Goal: Complete application form: Complete application form

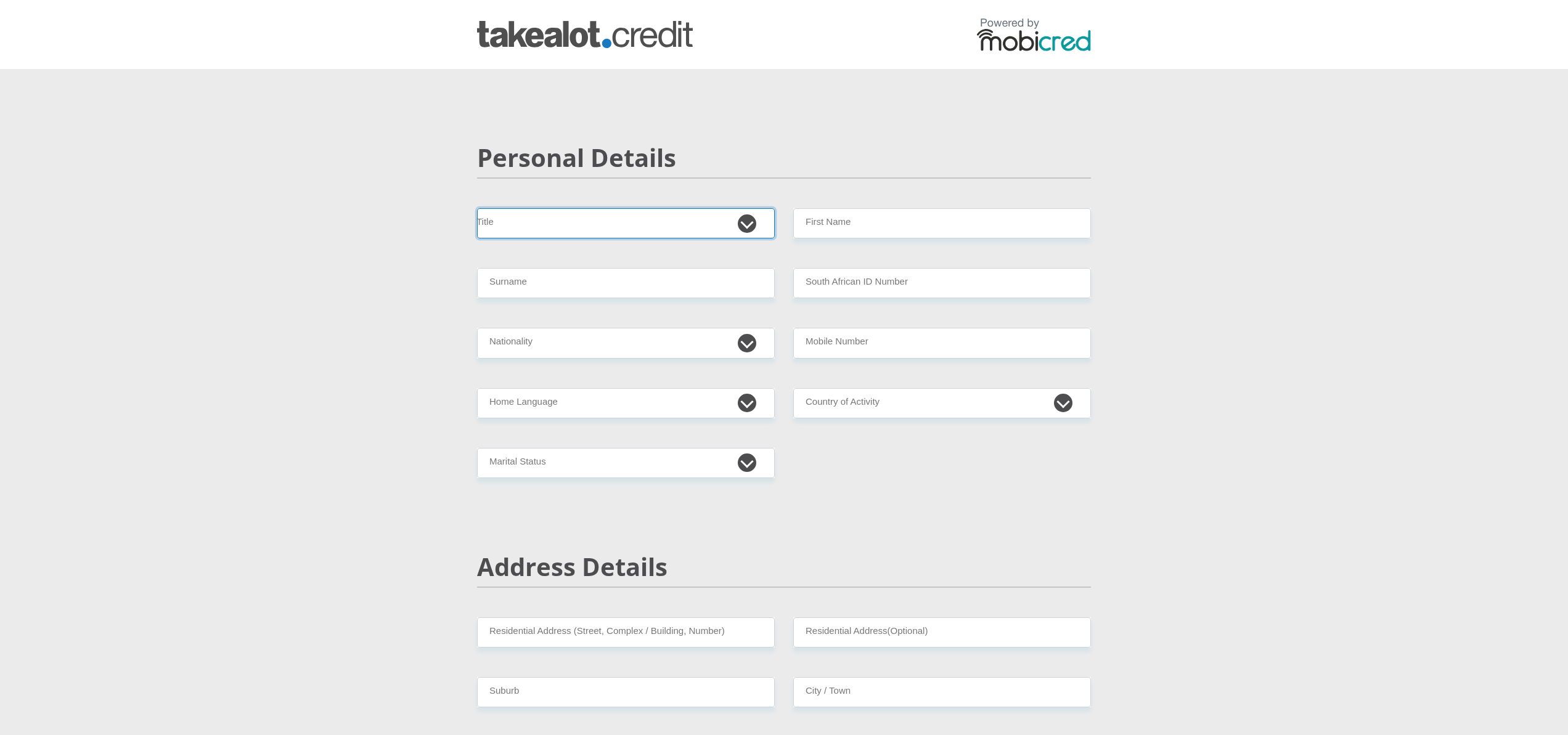
click at [586, 228] on select "Mr Ms Mrs Dr [PERSON_NAME]" at bounding box center [626, 223] width 297 height 30
select select "Ms"
click at [477, 208] on select "Mr Ms Mrs Dr [PERSON_NAME]" at bounding box center [626, 223] width 297 height 30
click at [566, 282] on input "Surname" at bounding box center [626, 283] width 297 height 30
type input "Wakefield"
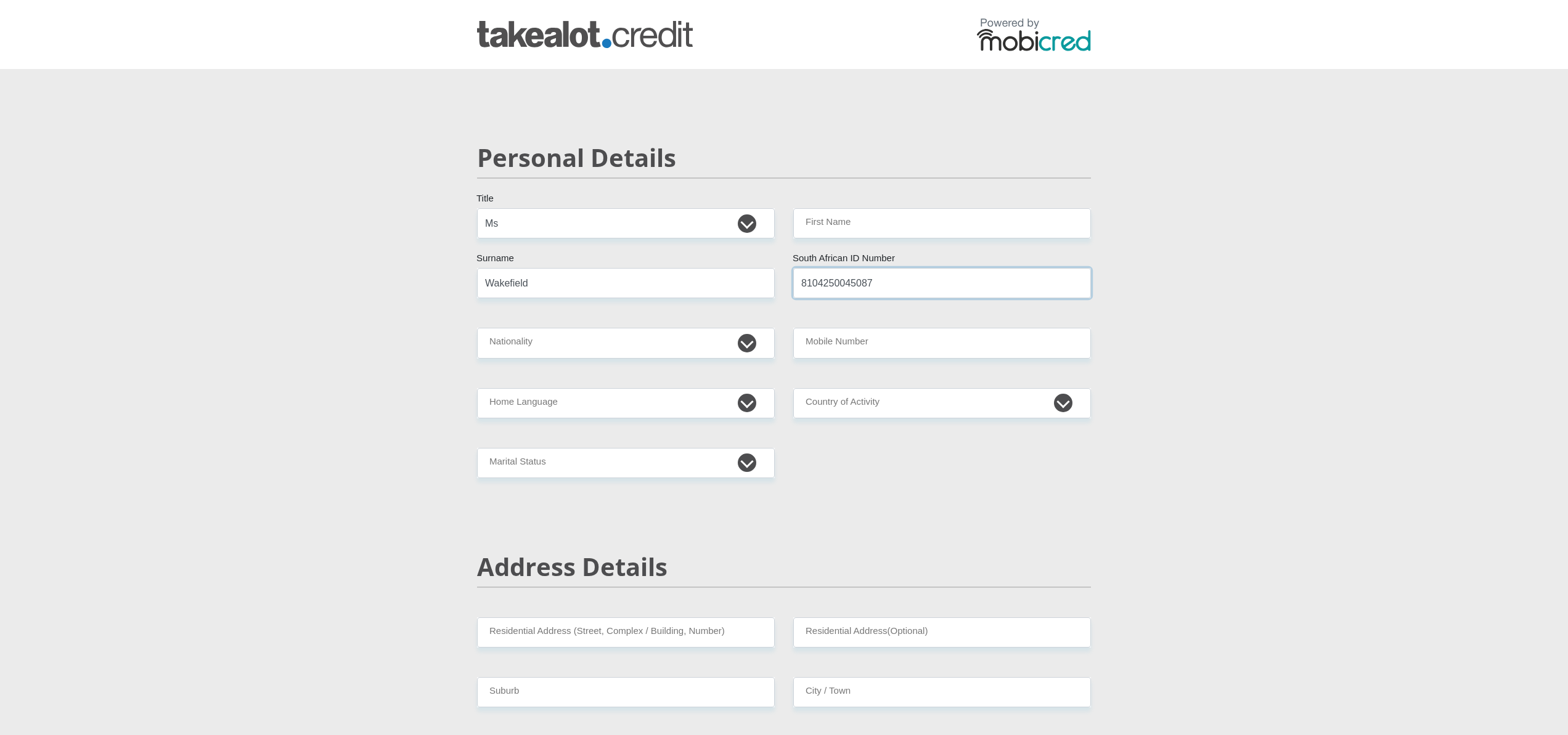
type input "8104250045087"
click at [514, 350] on select "[GEOGRAPHIC_DATA] [GEOGRAPHIC_DATA] [GEOGRAPHIC_DATA] [GEOGRAPHIC_DATA] [GEOGRA…" at bounding box center [626, 343] width 297 height 30
select select "ZAF"
click at [477, 328] on select "[GEOGRAPHIC_DATA] [GEOGRAPHIC_DATA] [GEOGRAPHIC_DATA] [GEOGRAPHIC_DATA] [GEOGRA…" at bounding box center [626, 343] width 297 height 30
click at [859, 344] on input "Mobile Number" at bounding box center [942, 343] width 297 height 30
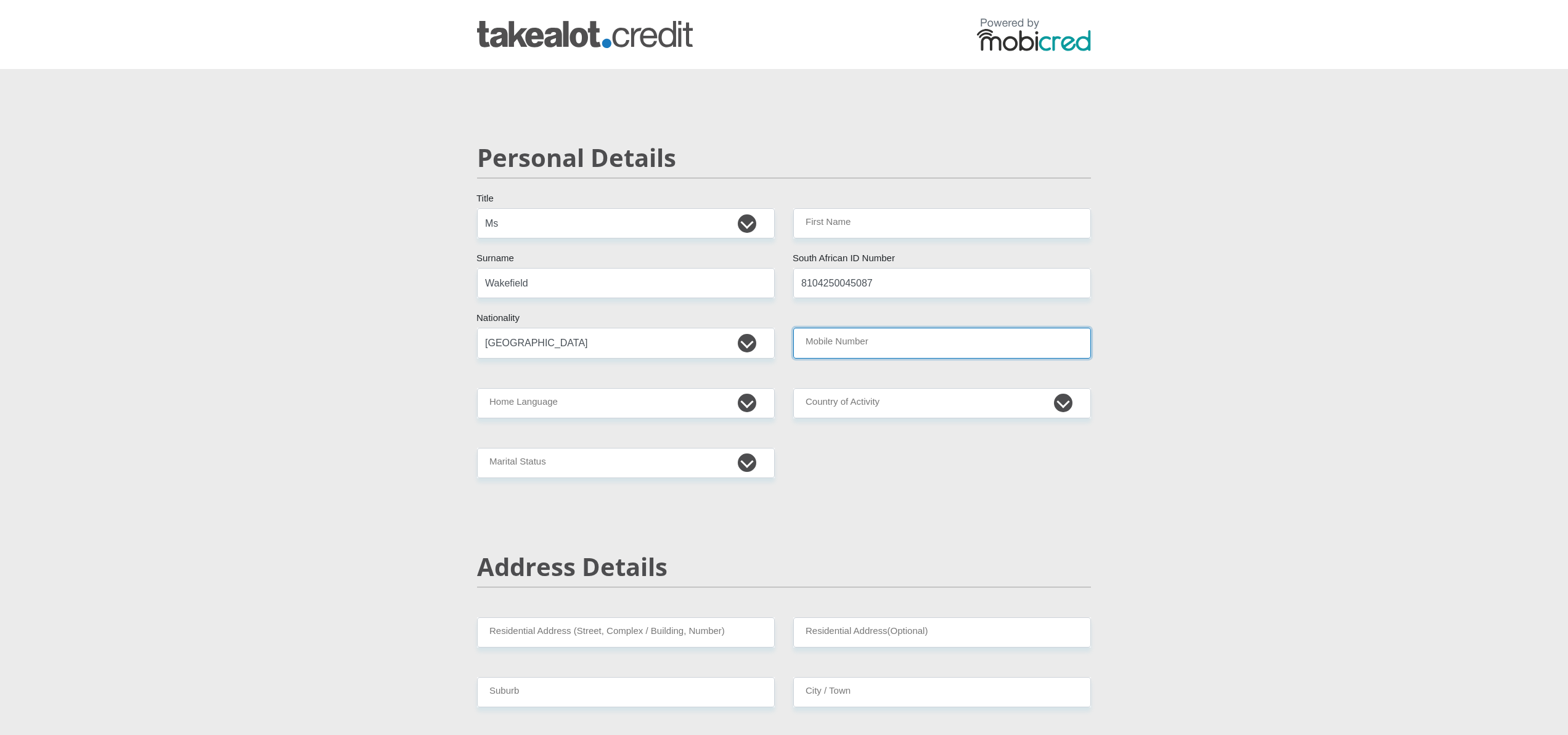
type input "0724705778"
click at [599, 403] on select "Afrikaans English Sepedi South Ndebele Southern Sotho Swati Tsonga Tswana Venda…" at bounding box center [626, 403] width 297 height 30
select select "eng"
click at [477, 388] on select "Afrikaans English Sepedi South Ndebele Southern Sotho Swati Tsonga Tswana Venda…" at bounding box center [626, 403] width 297 height 30
click at [853, 399] on select "[GEOGRAPHIC_DATA] [GEOGRAPHIC_DATA] [GEOGRAPHIC_DATA] [GEOGRAPHIC_DATA] [GEOGRA…" at bounding box center [942, 403] width 297 height 30
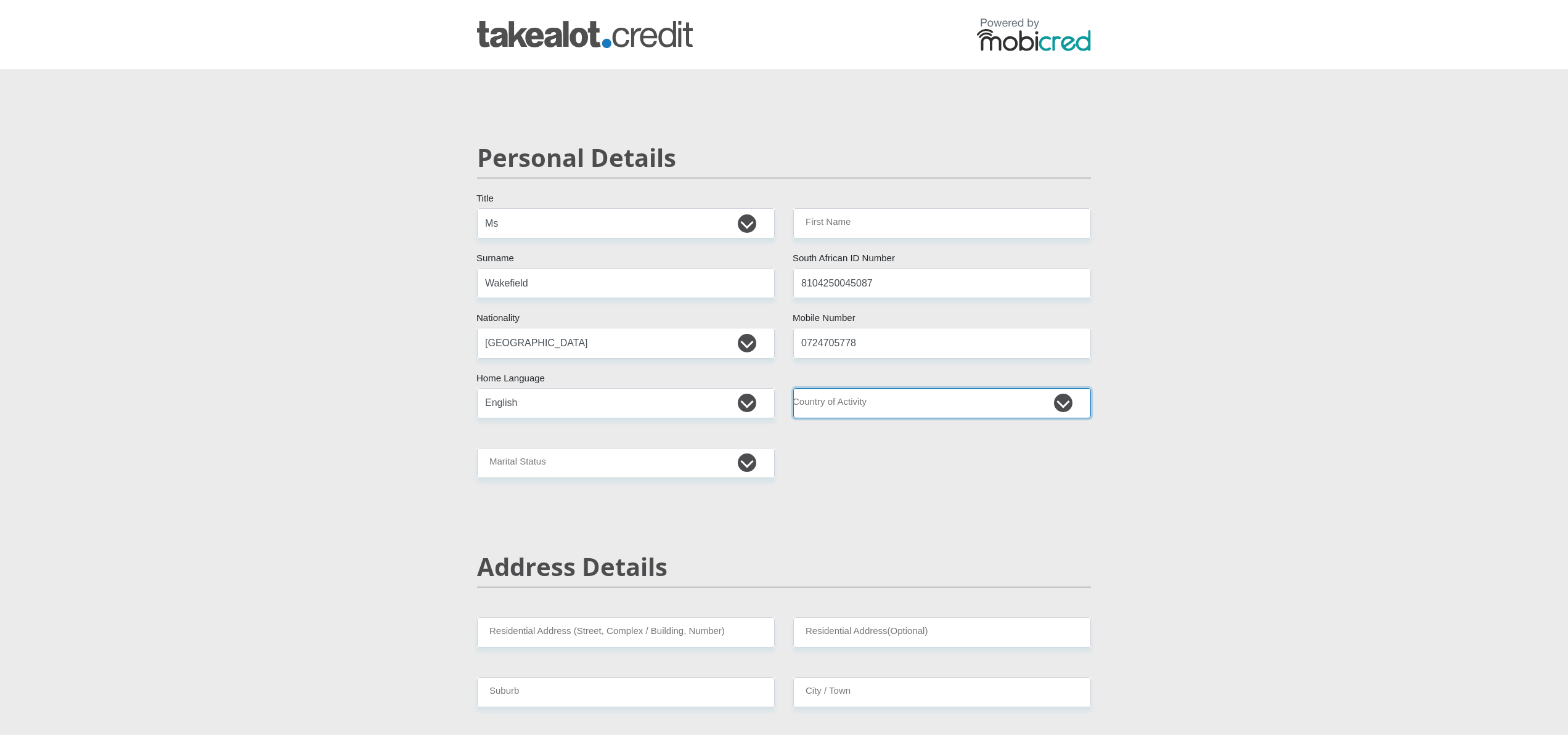
click at [793, 388] on select "[GEOGRAPHIC_DATA] [GEOGRAPHIC_DATA] [GEOGRAPHIC_DATA] [GEOGRAPHIC_DATA] [GEOGRA…" at bounding box center [942, 403] width 297 height 30
click at [852, 410] on select "[GEOGRAPHIC_DATA] [GEOGRAPHIC_DATA] [GEOGRAPHIC_DATA] [GEOGRAPHIC_DATA] [GEOGRA…" at bounding box center [942, 403] width 297 height 30
select select "ZAF"
click at [793, 388] on select "[GEOGRAPHIC_DATA] [GEOGRAPHIC_DATA] [GEOGRAPHIC_DATA] [GEOGRAPHIC_DATA] [GEOGRA…" at bounding box center [942, 403] width 297 height 30
click at [517, 459] on select "Married ANC Single Divorced Widowed Married COP or Customary Law" at bounding box center [626, 463] width 297 height 30
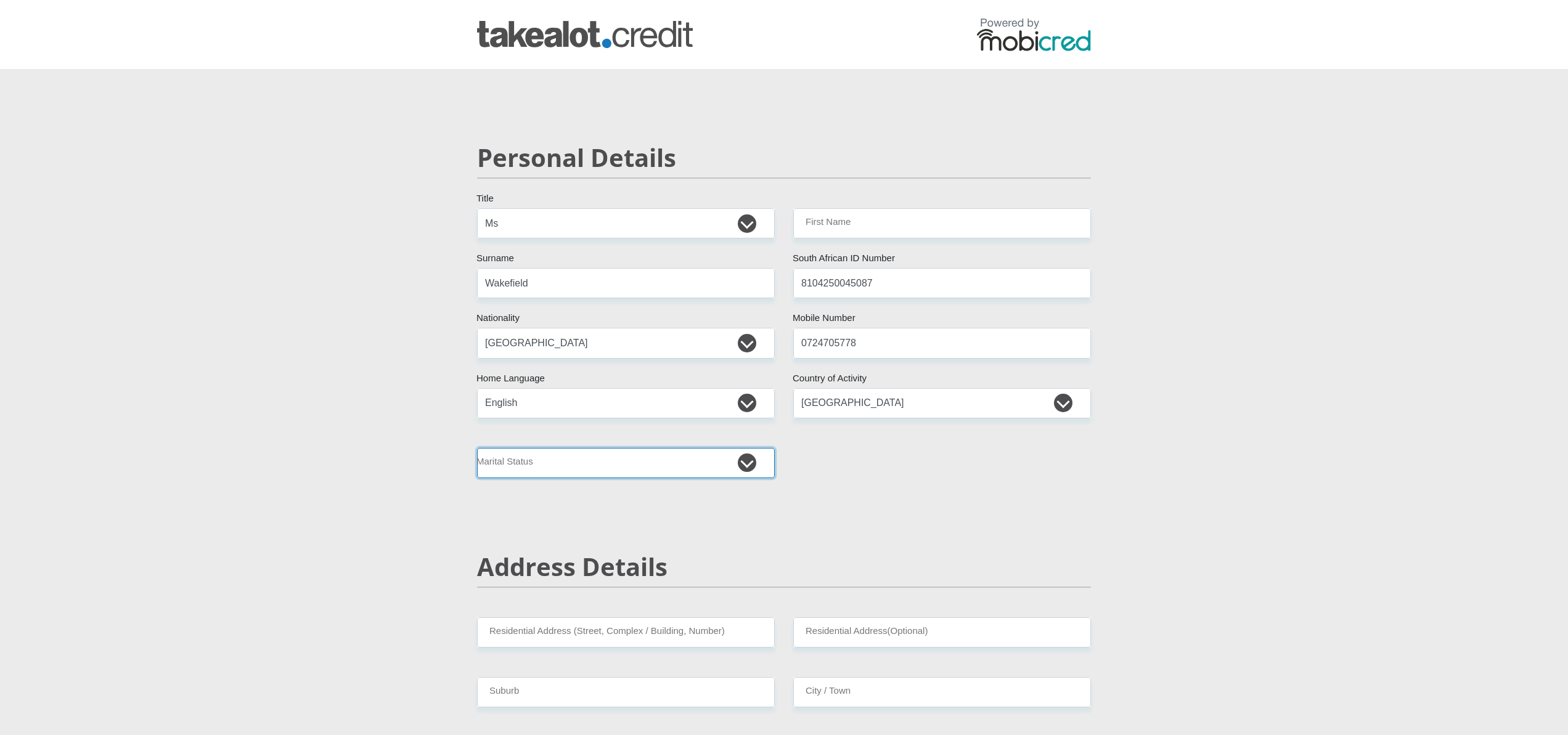
select select "2"
click at [477, 448] on select "Married ANC Single Divorced Widowed Married COP or Customary Law" at bounding box center [626, 463] width 297 height 30
click at [526, 639] on input "Residential Address (Street, Complex / Building, Number)" at bounding box center [626, 633] width 297 height 30
type input "[STREET_ADDRESS]"
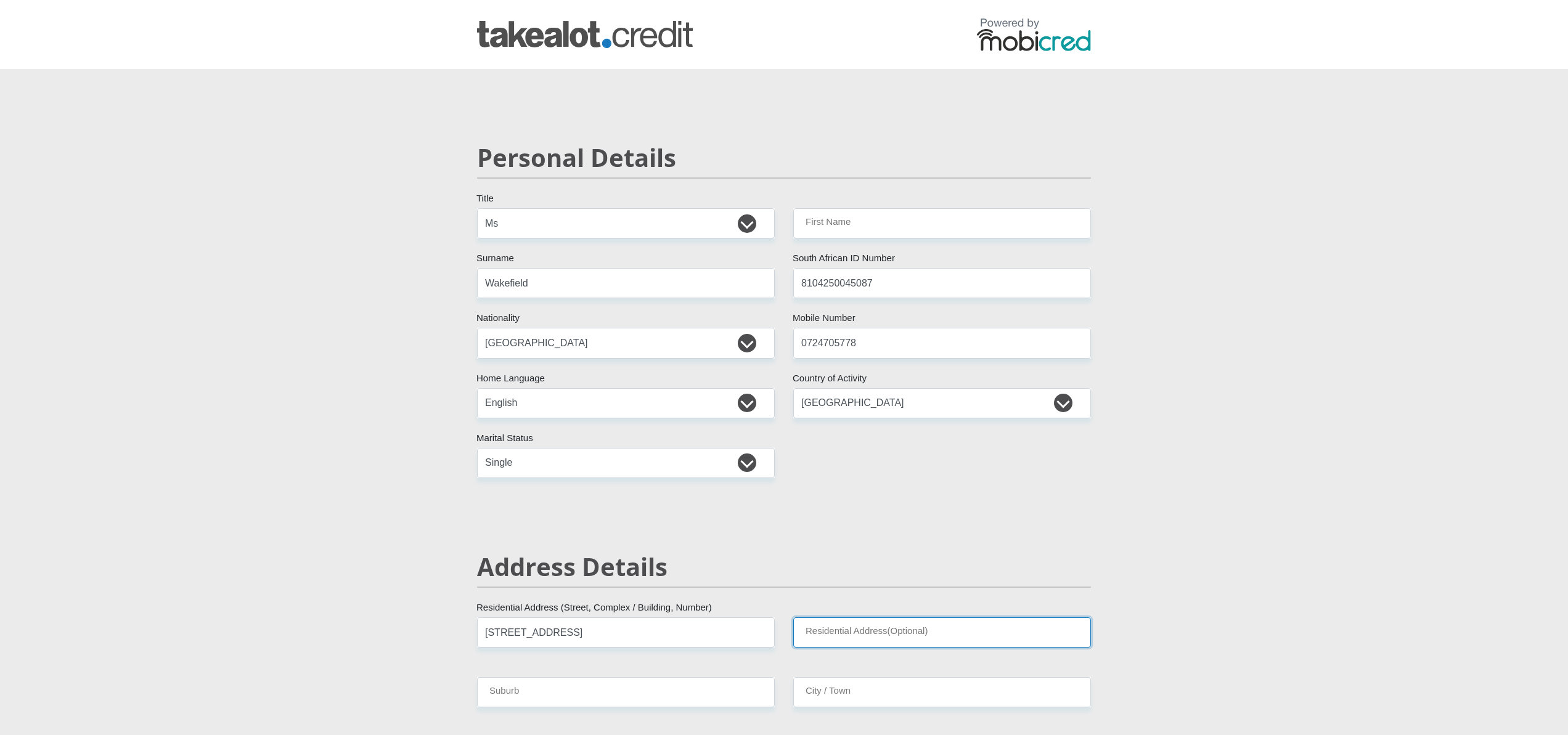
click at [862, 630] on input "Residential Address(Optional)" at bounding box center [942, 633] width 297 height 30
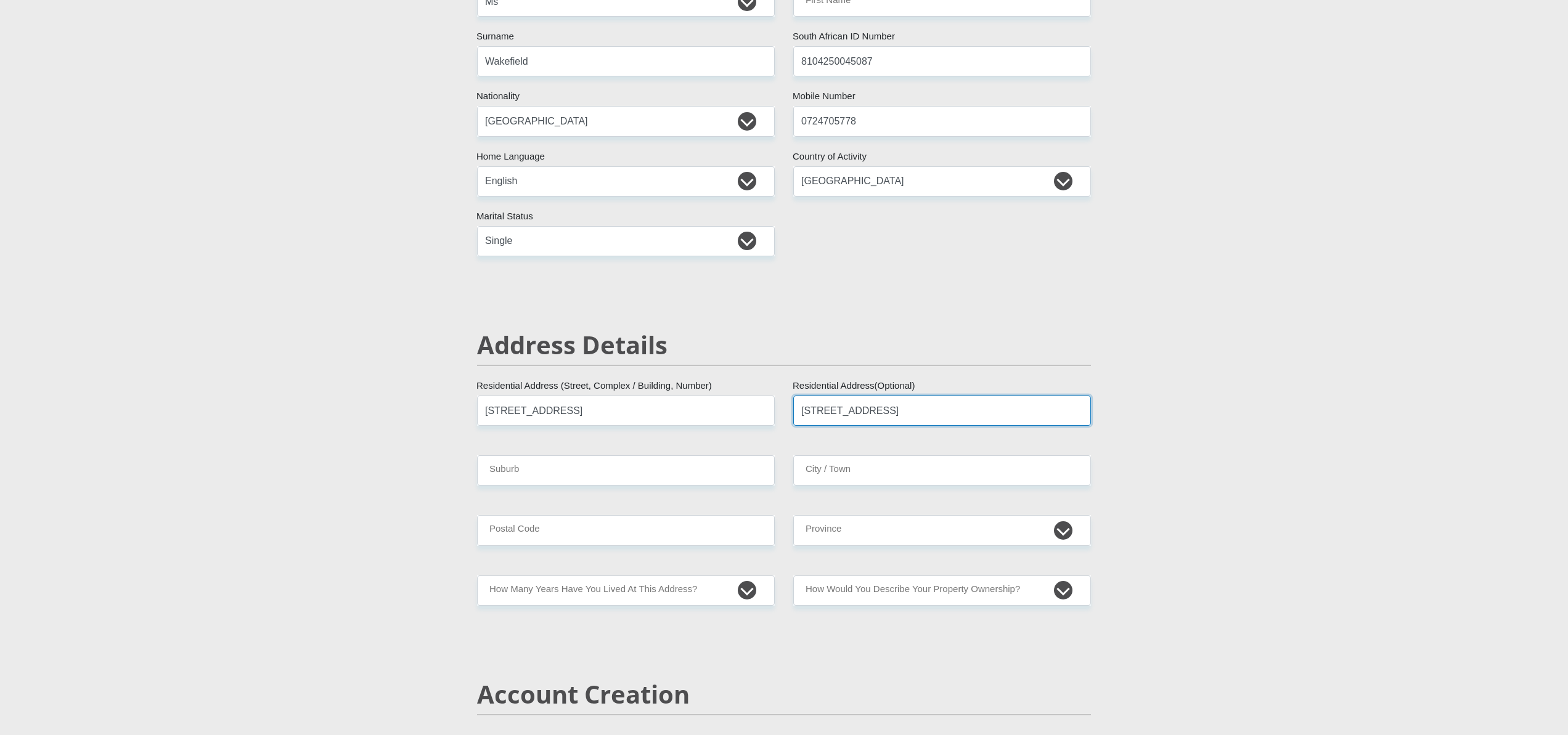
scroll to position [230, 0]
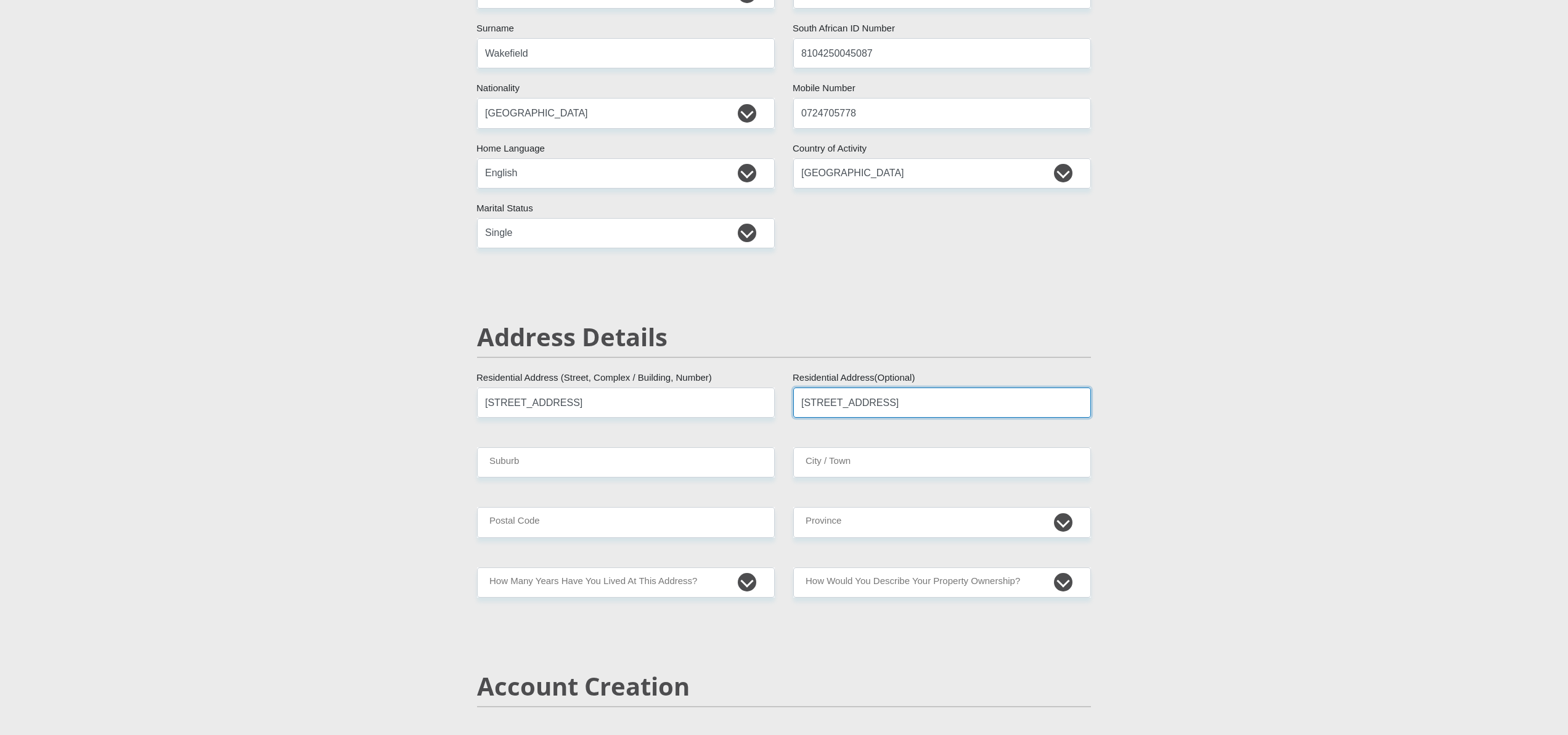
type input "[STREET_ADDRESS]"
click at [505, 448] on input "Suburb" at bounding box center [626, 463] width 297 height 30
type input "Zevenzicht"
type input "Kuils River"
type input "7580"
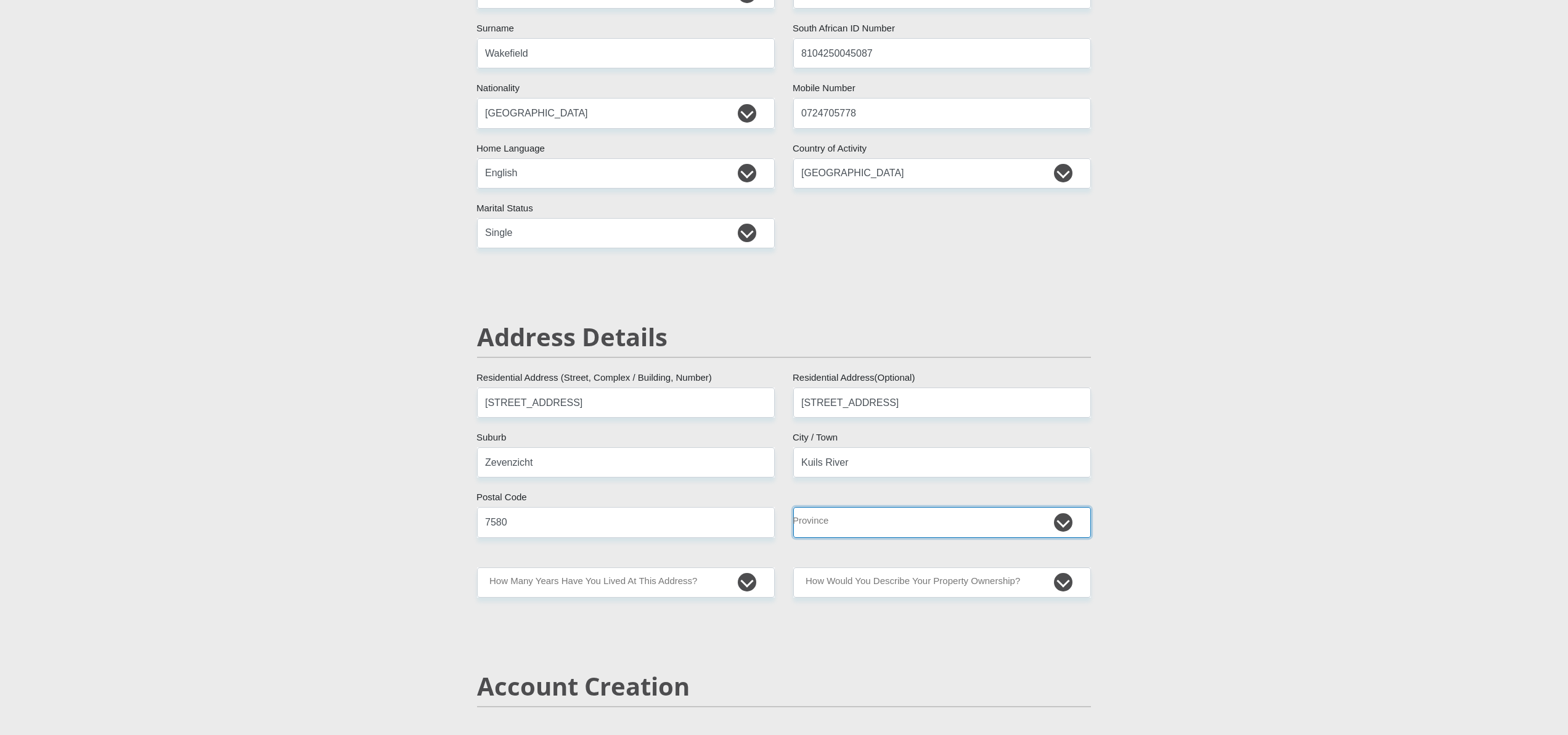
select select "Western Cape"
click at [550, 580] on select "less than 1 year 1-3 years 3-5 years 5+ years" at bounding box center [626, 583] width 297 height 30
select select "0"
click at [477, 568] on select "less than 1 year 1-3 years 3-5 years 5+ years" at bounding box center [626, 583] width 297 height 30
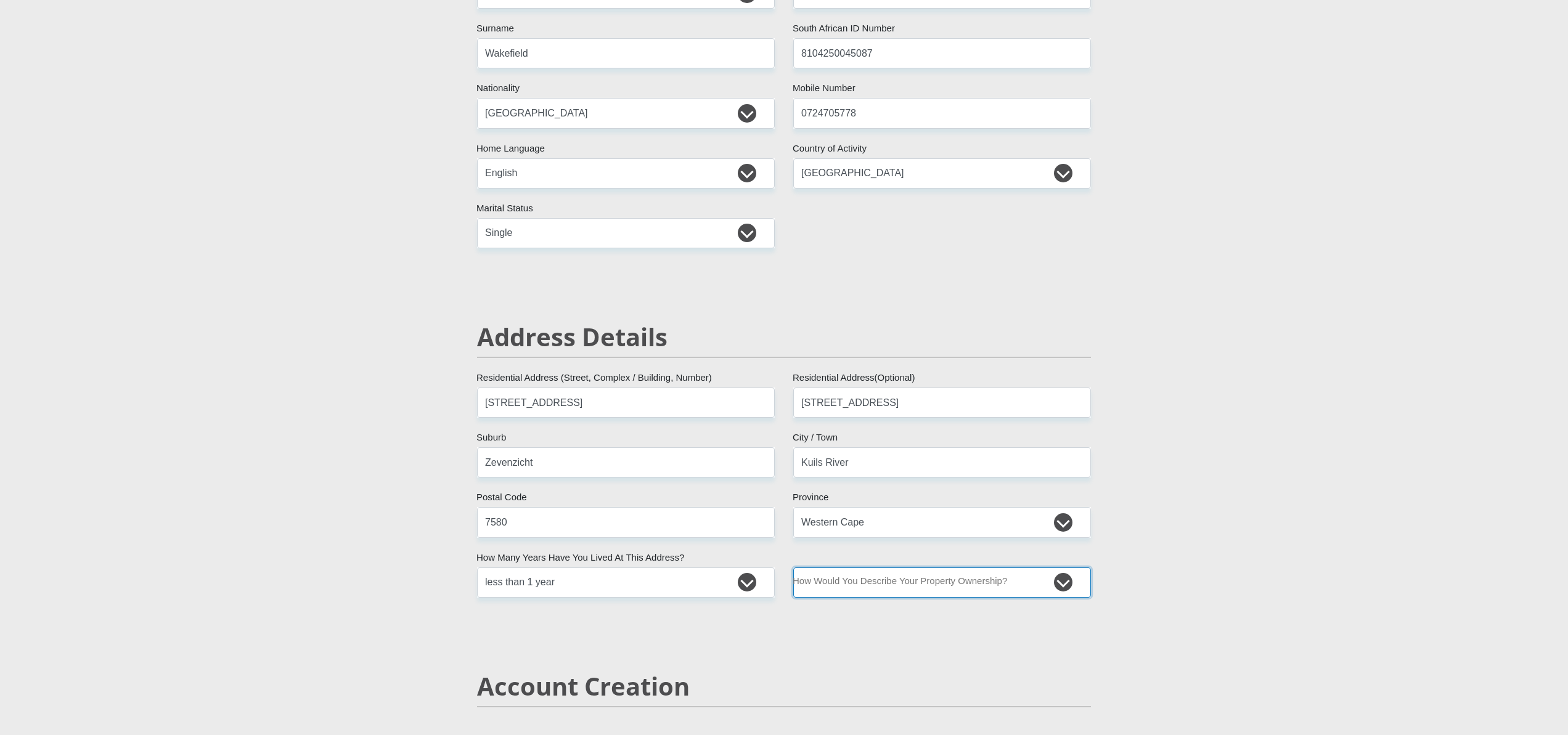
click at [875, 579] on select "Owned Rented Family Owned Company Dwelling" at bounding box center [942, 583] width 297 height 30
select select "Owned"
click at [793, 568] on select "Owned Rented Family Owned Company Dwelling" at bounding box center [942, 583] width 297 height 30
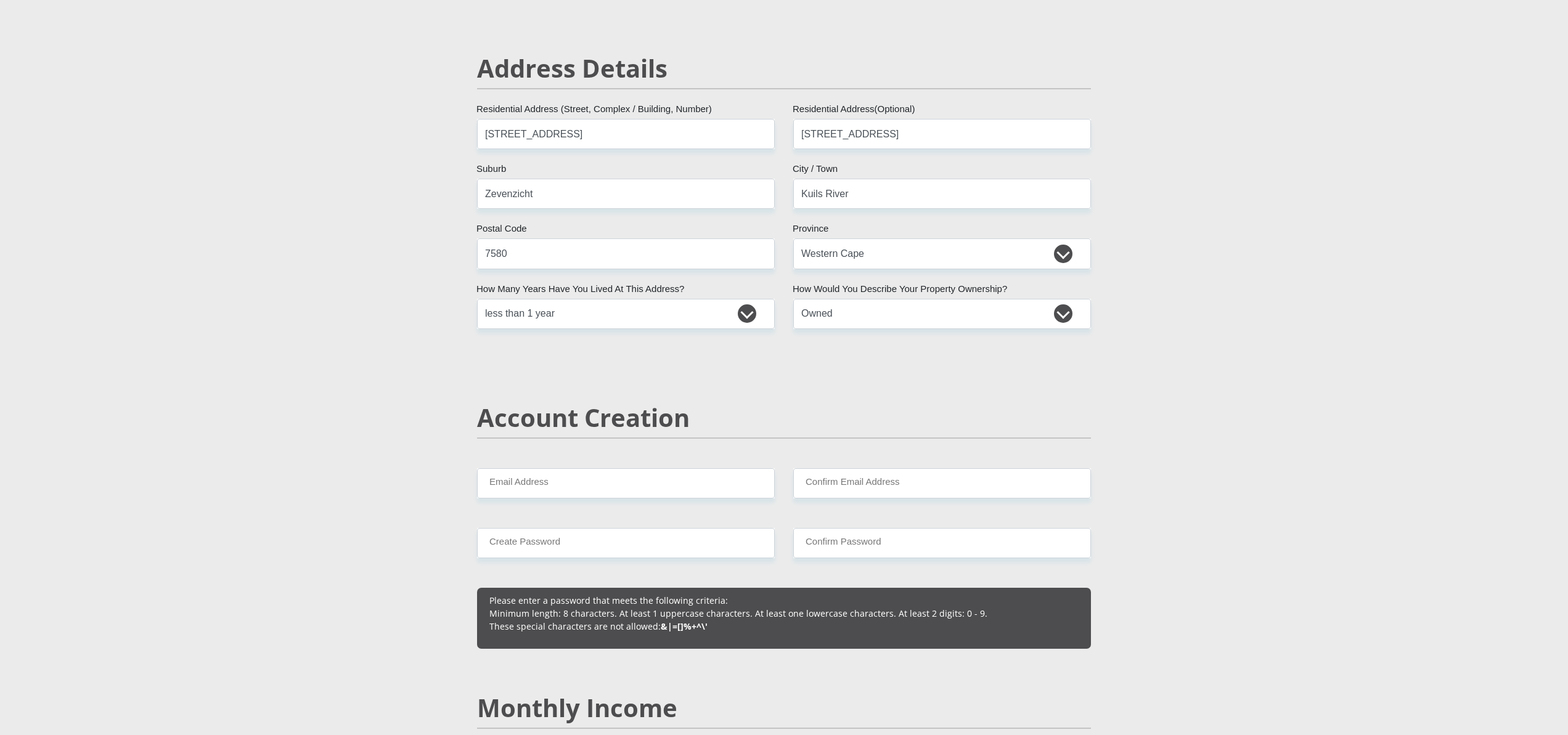
scroll to position [501, 0]
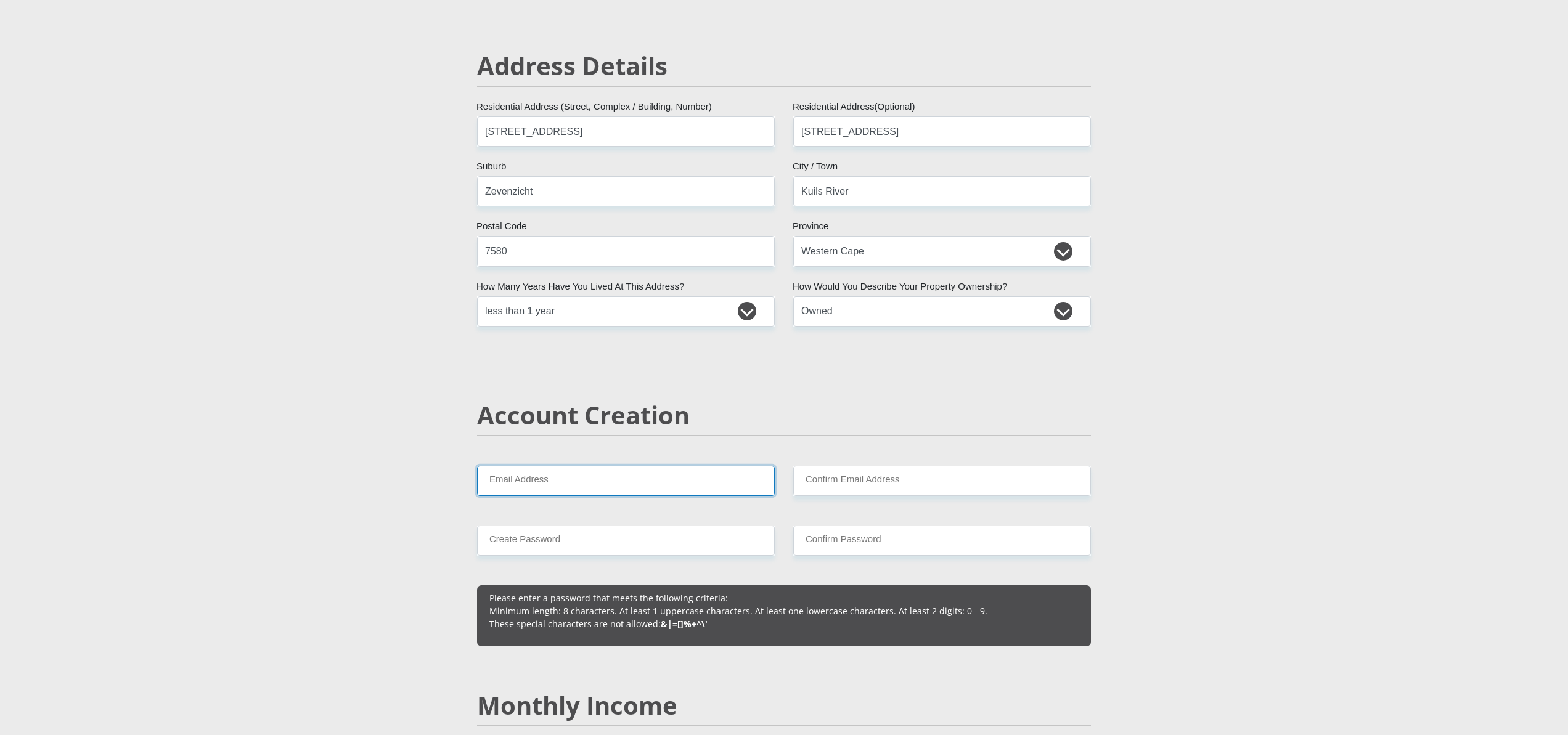
click at [667, 480] on input "Email Address" at bounding box center [626, 481] width 297 height 30
click at [672, 489] on input "Email Address" at bounding box center [626, 481] width 297 height 30
type input "[EMAIL_ADDRESS][DOMAIN_NAME]"
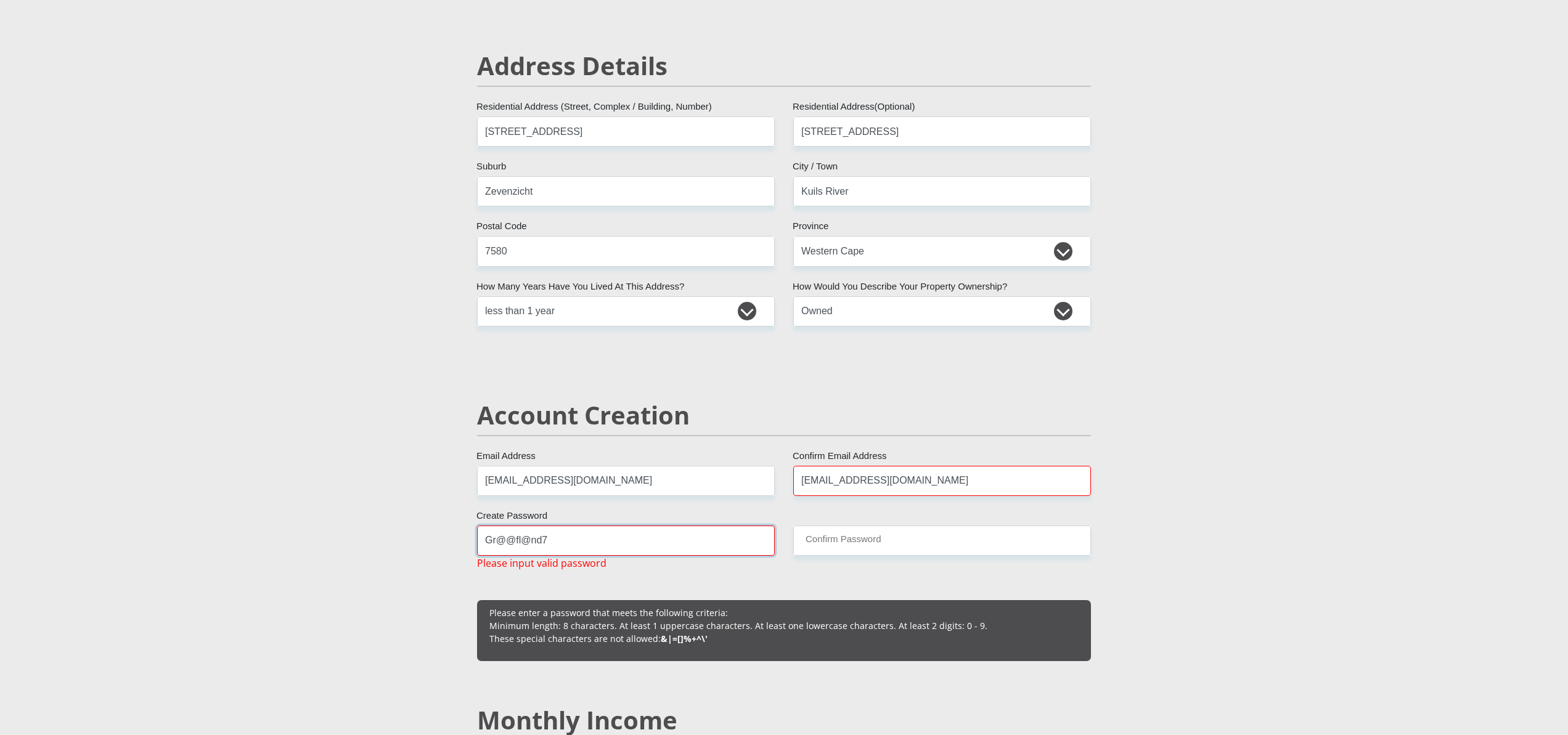
type input "Gr@@fl@nd7"
click at [858, 534] on input "Confirm Password" at bounding box center [942, 541] width 297 height 30
click at [832, 541] on input "Confirm Password" at bounding box center [942, 541] width 297 height 30
click at [828, 533] on input "Confirm Password" at bounding box center [942, 541] width 297 height 30
drag, startPoint x: 570, startPoint y: 540, endPoint x: 471, endPoint y: 538, distance: 99.0
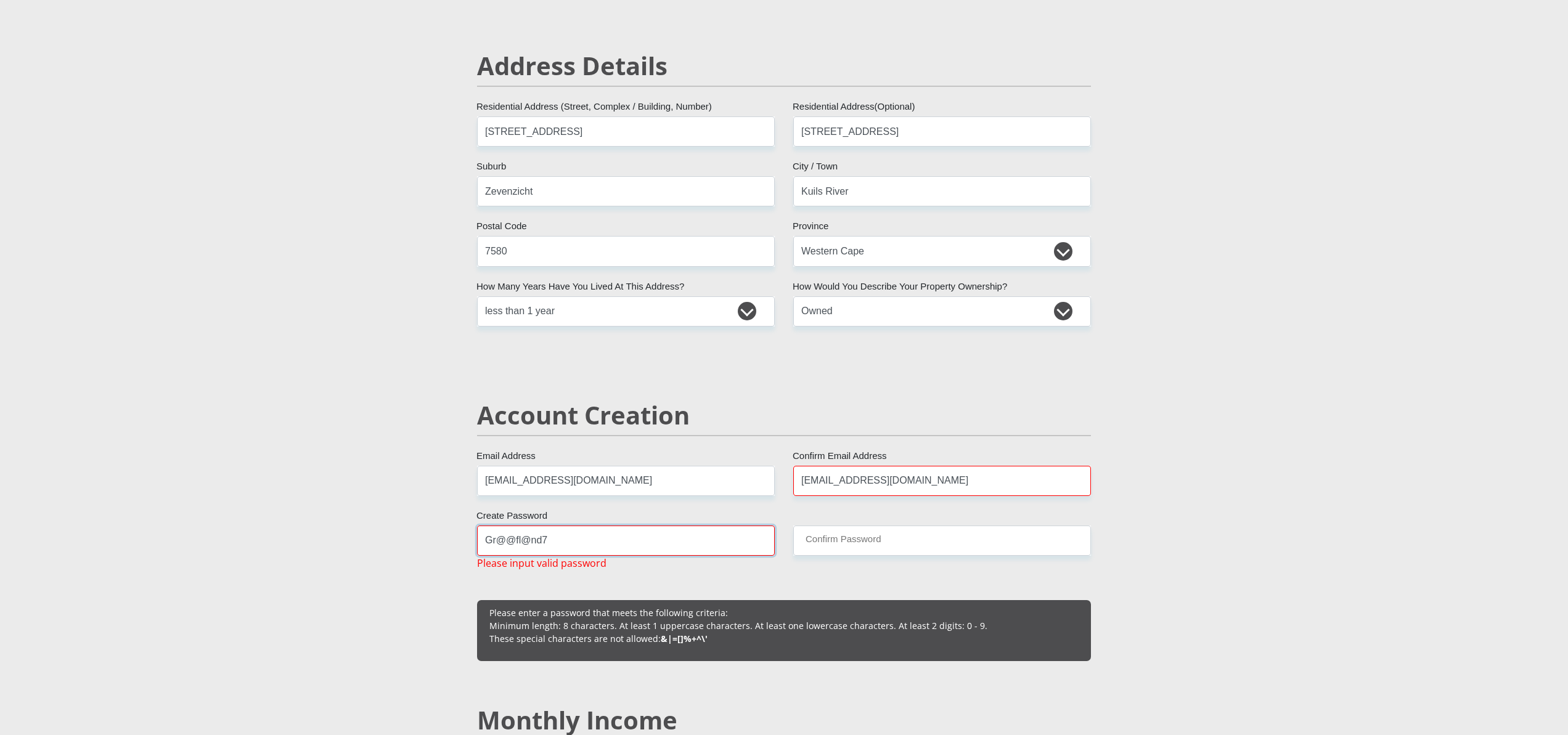
click at [471, 539] on div "Gr@@fl@nd7 Create Password Please input valid password" at bounding box center [626, 549] width 316 height 45
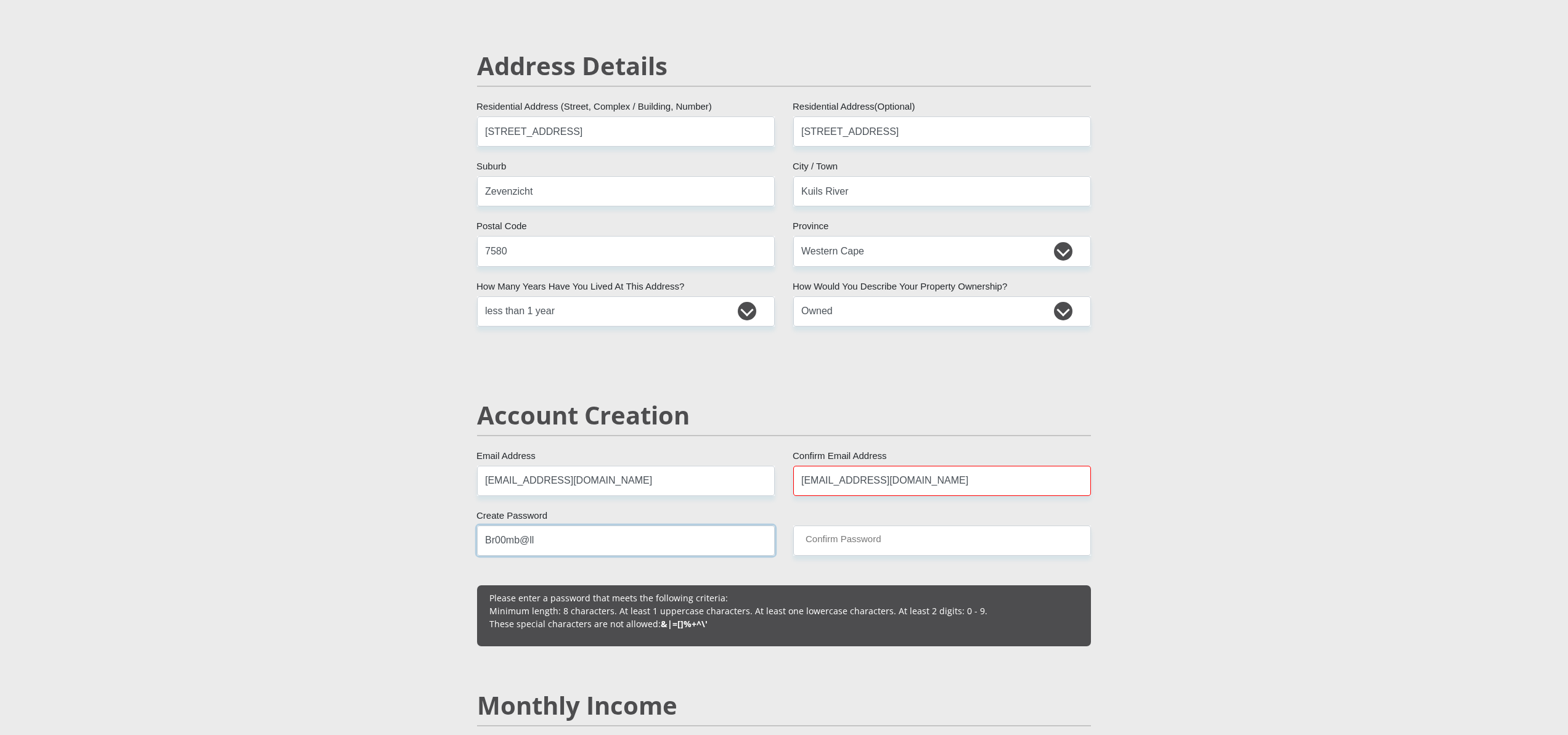
type input "Br00mb@ll"
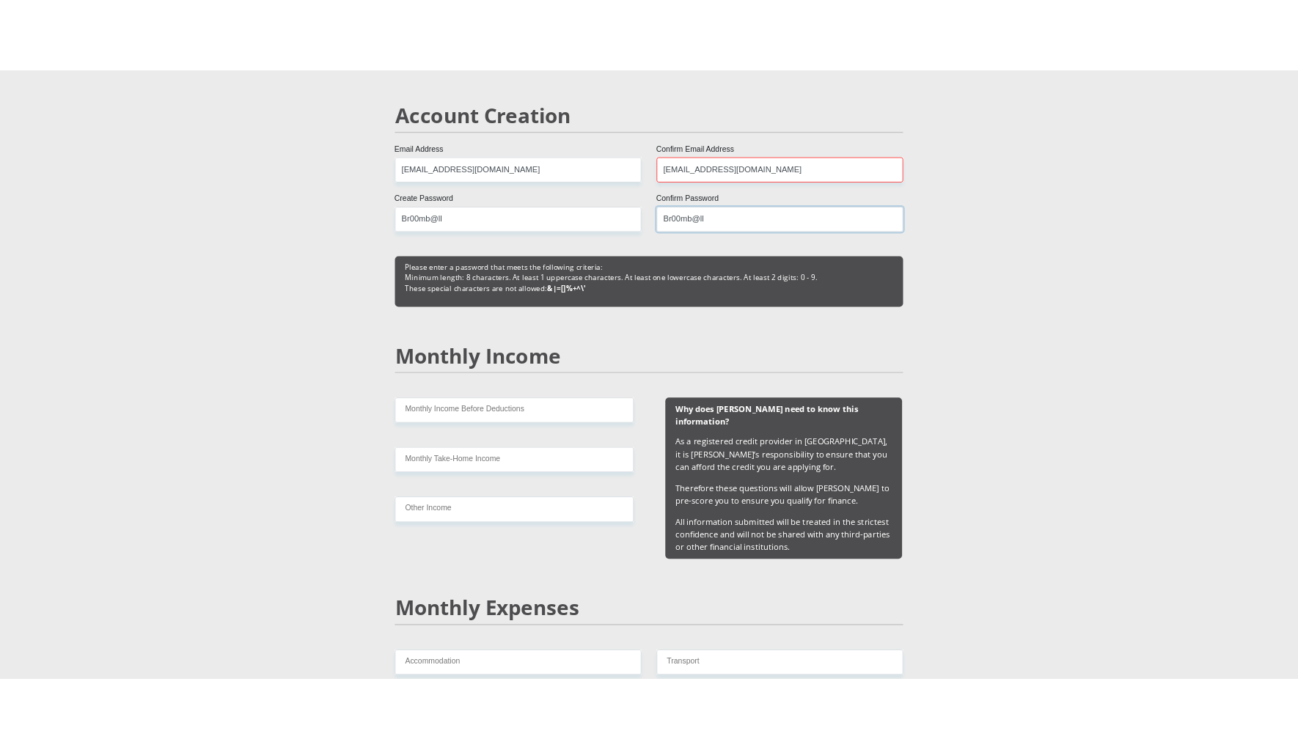
scroll to position [1099, 0]
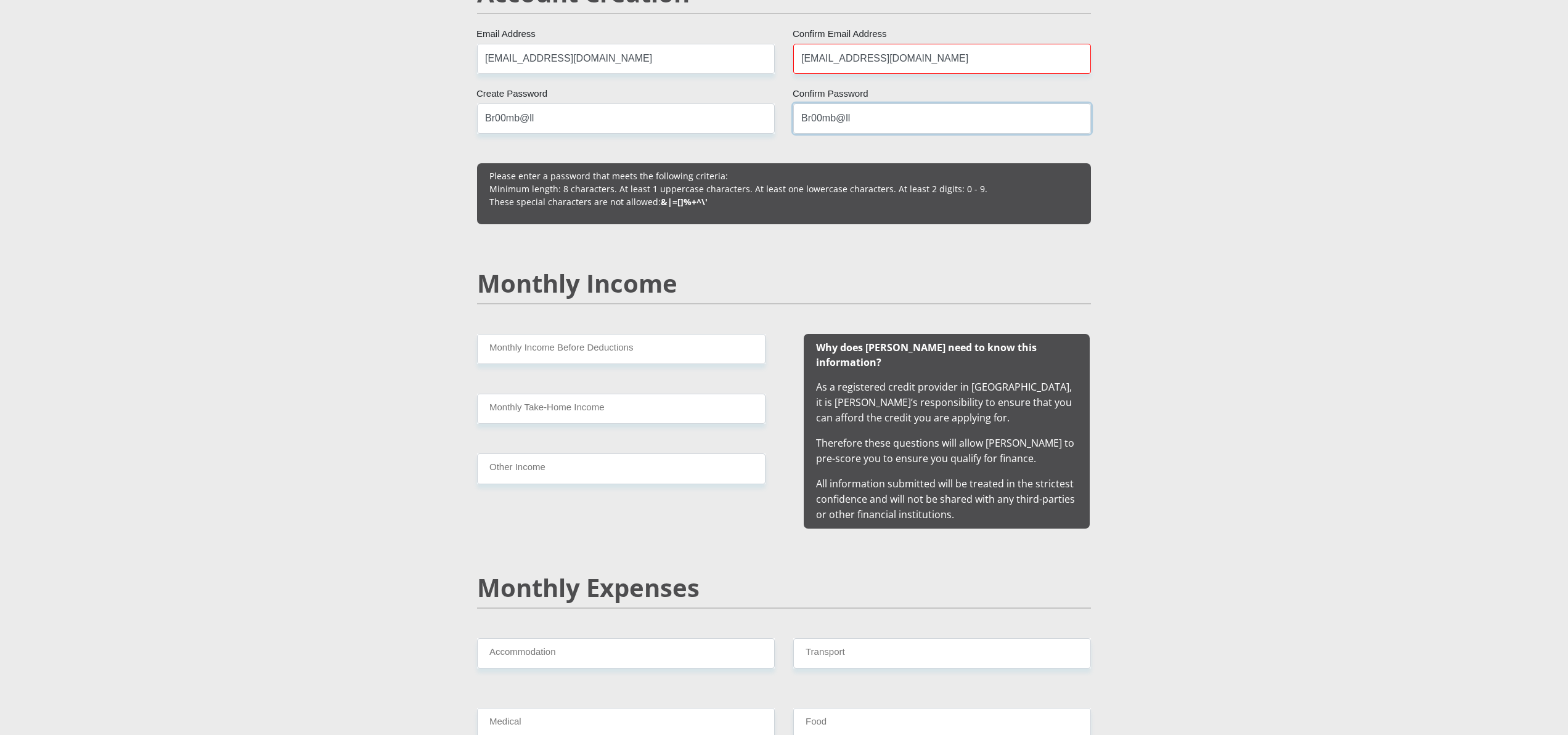
type input "Br00mb@ll"
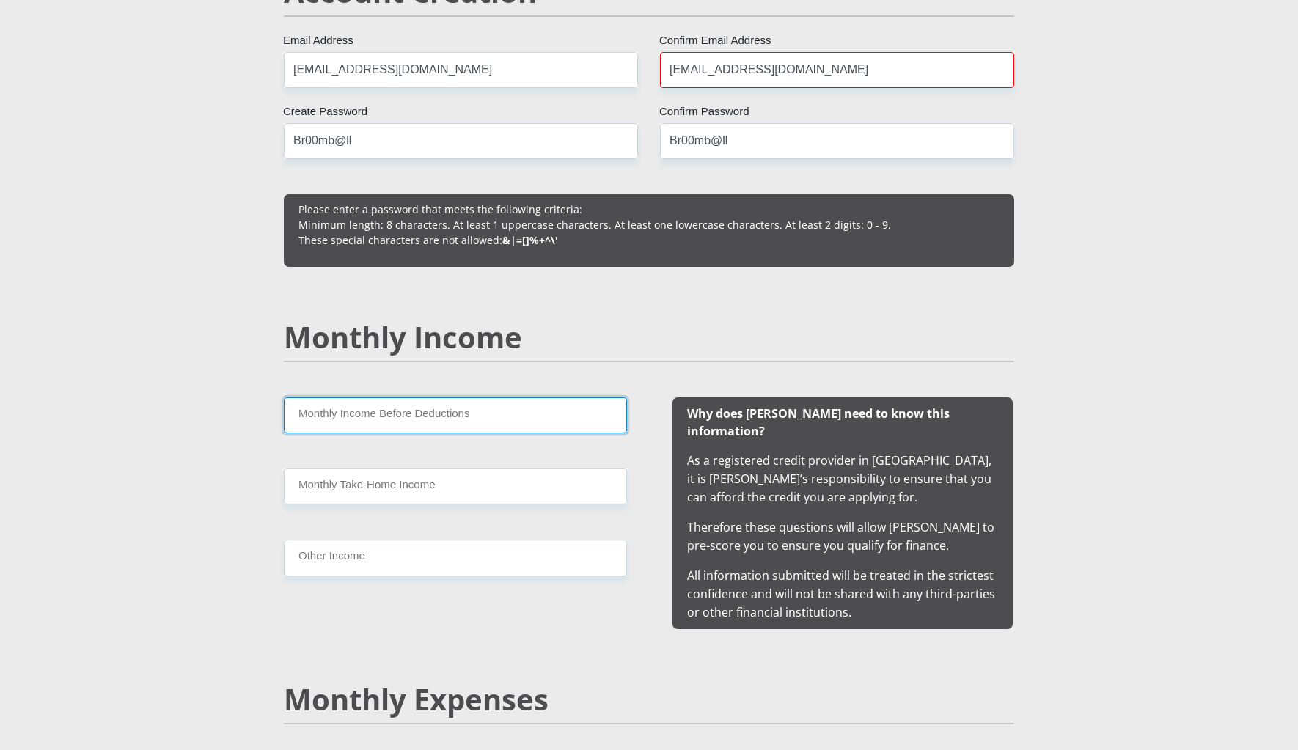
click at [355, 418] on input "Monthly Income Before Deductions" at bounding box center [455, 416] width 343 height 36
type input "33500"
drag, startPoint x: 372, startPoint y: 416, endPoint x: 267, endPoint y: 409, distance: 105.1
click at [267, 409] on div "33500 Monthly Income Before Deductions Monthly Take-Home Income Other Income" at bounding box center [455, 514] width 387 height 232
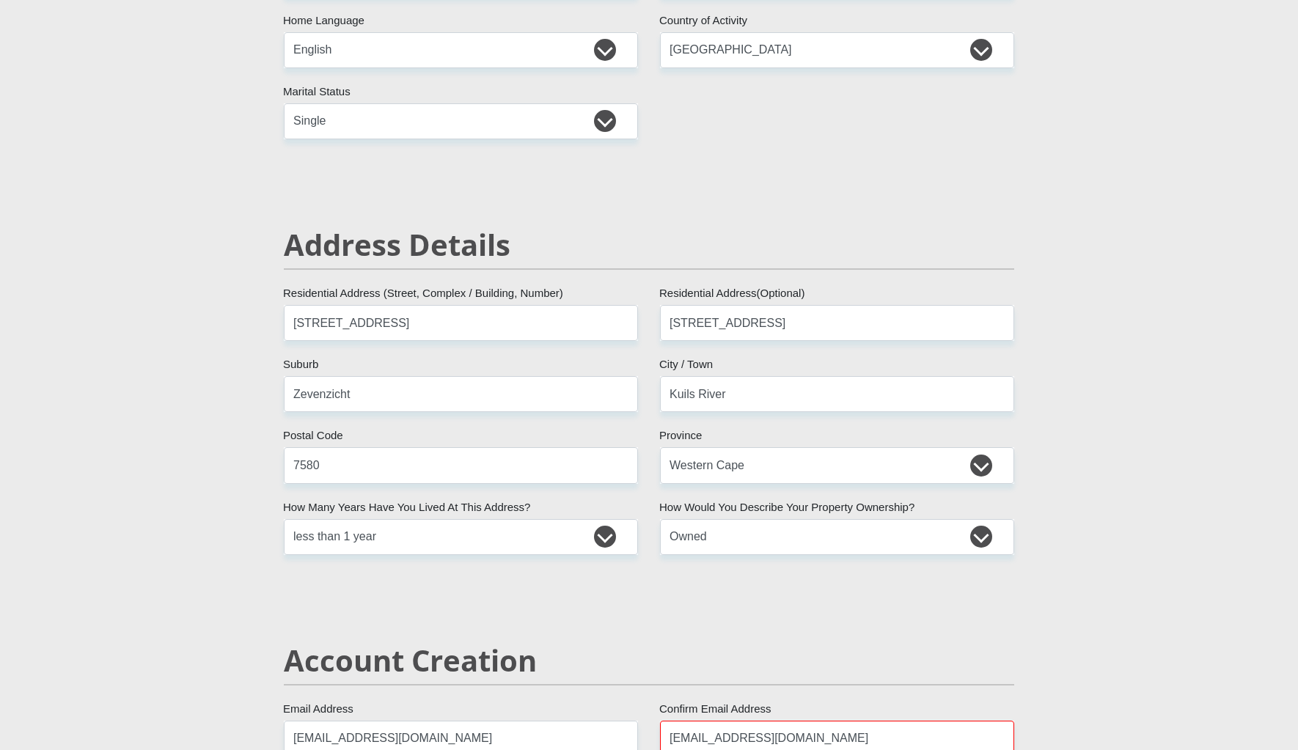
scroll to position [0, 0]
